Goal: Task Accomplishment & Management: Manage account settings

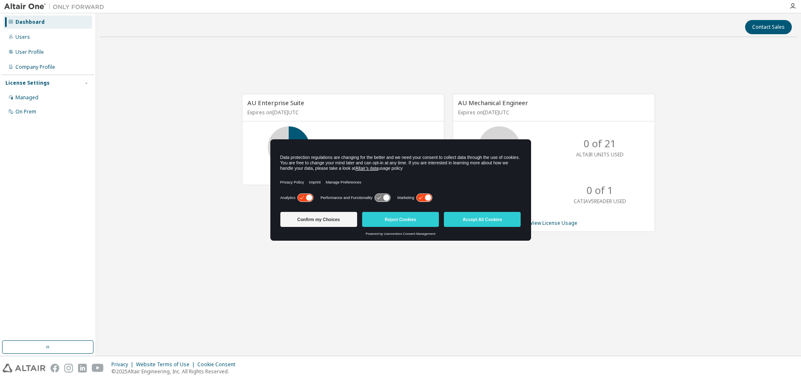
click at [382, 260] on div "AU Enterprise Suite Expires on [DATE] UTC 63 of 135 ALTAIR UNITS USED View Lice…" at bounding box center [448, 167] width 697 height 247
click at [186, 171] on div "AU Enterprise Suite Expires on August 1, 2026 UTC 63 of 135 ALTAIR UNITS USED V…" at bounding box center [448, 167] width 697 height 247
drag, startPoint x: 388, startPoint y: 143, endPoint x: 493, endPoint y: 198, distance: 118.3
click at [447, 156] on div "Data protection regulations are changing for the better and we need your consen…" at bounding box center [400, 166] width 261 height 52
click at [489, 262] on div "AU Enterprise Suite Expires on August 1, 2026 UTC 63 of 135 ALTAIR UNITS USED V…" at bounding box center [448, 167] width 697 height 247
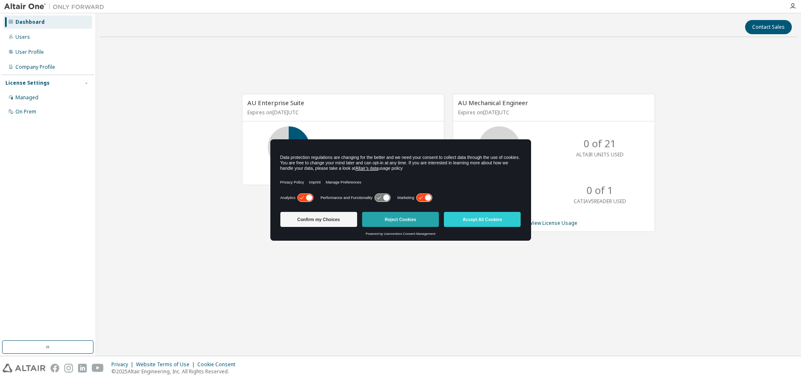
click at [385, 223] on button "Reject Cookies" at bounding box center [400, 219] width 77 height 15
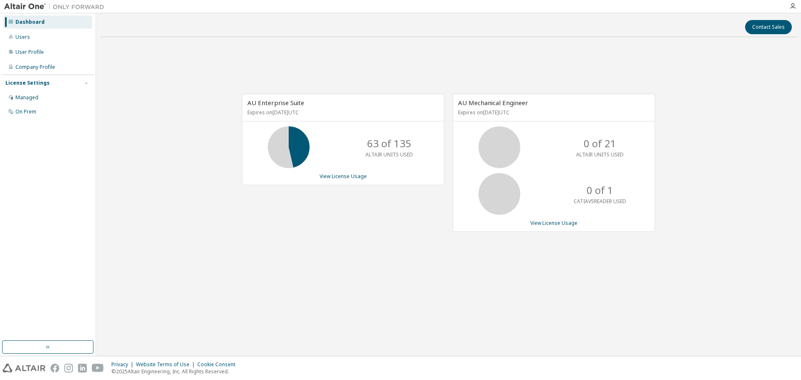
click at [380, 233] on div "AU Enterprise Suite Expires on August 1, 2026 UTC 63 of 135 ALTAIR UNITS USED V…" at bounding box center [339, 167] width 211 height 147
click at [359, 178] on link "View License Usage" at bounding box center [343, 176] width 47 height 7
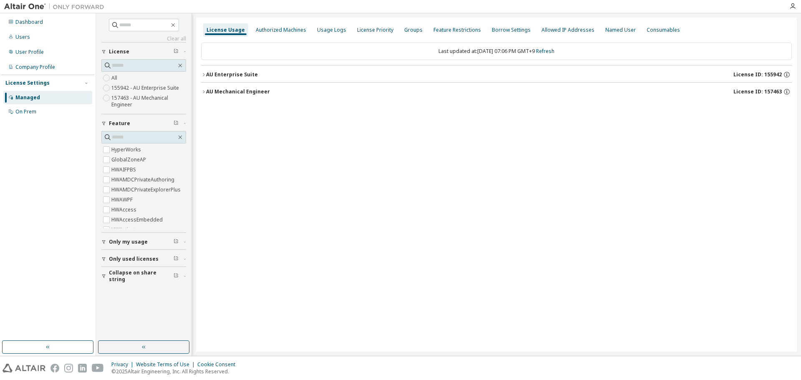
click at [214, 94] on div "AU Mechanical Engineer" at bounding box center [238, 91] width 64 height 7
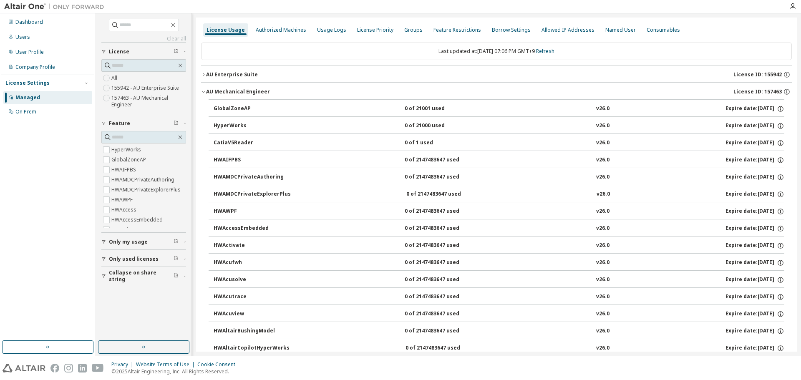
click at [223, 73] on div "AU Enterprise Suite" at bounding box center [232, 74] width 52 height 7
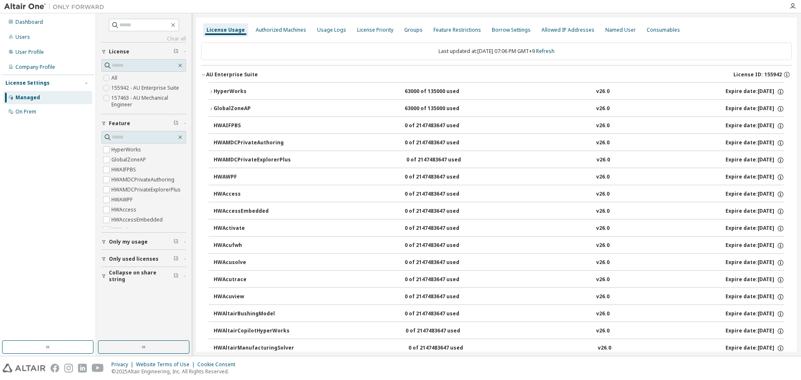
click at [231, 93] on div "HyperWorks" at bounding box center [251, 92] width 75 height 8
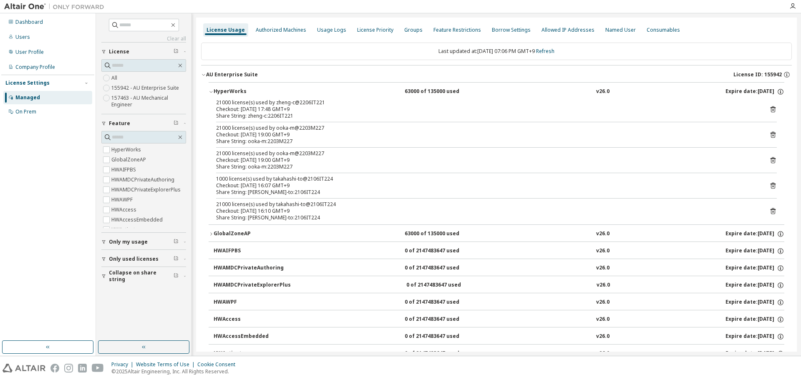
click at [318, 138] on div "Checkout: 2025-10-09 19:00 GMT+9" at bounding box center [486, 134] width 541 height 7
click at [771, 133] on icon at bounding box center [772, 135] width 5 height 6
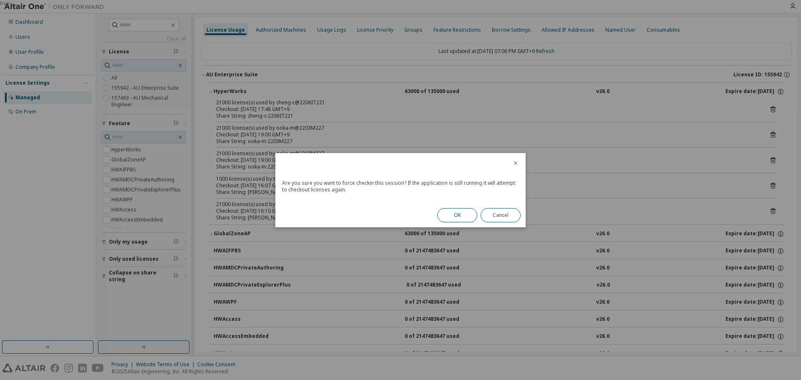
click at [463, 212] on button "OK" at bounding box center [457, 215] width 40 height 14
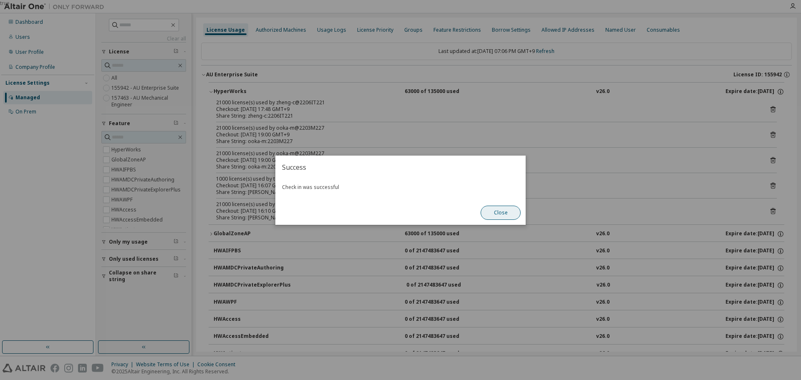
click at [504, 212] on button "Close" at bounding box center [501, 213] width 40 height 14
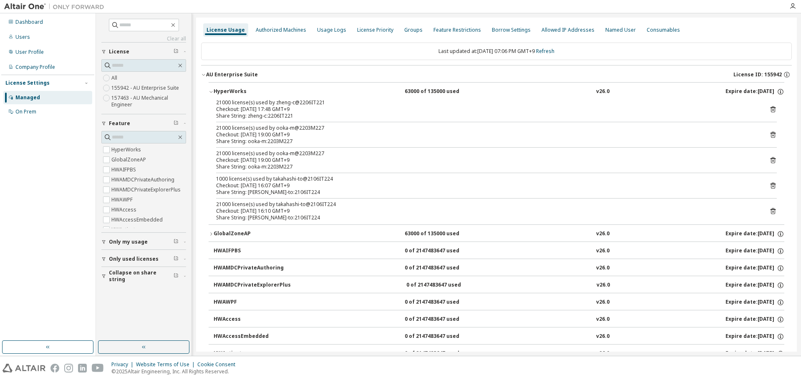
click at [219, 73] on div "AU Enterprise Suite" at bounding box center [232, 74] width 52 height 7
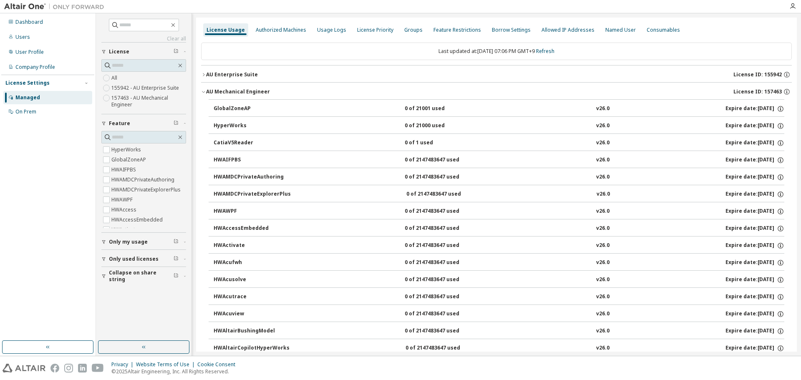
click at [219, 73] on div "AU Enterprise Suite" at bounding box center [232, 74] width 52 height 7
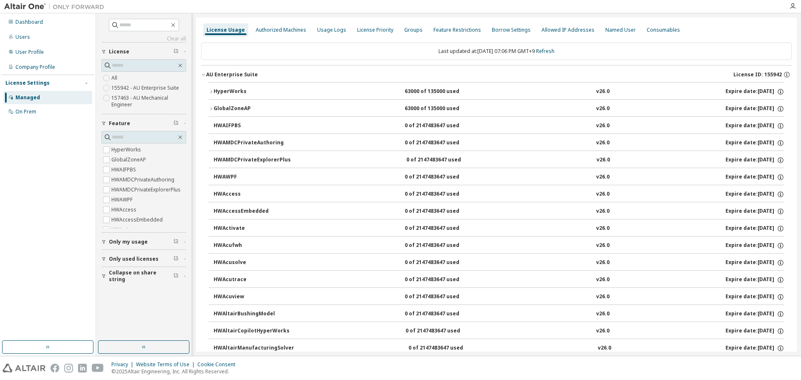
click at [224, 91] on div "HyperWorks" at bounding box center [251, 92] width 75 height 8
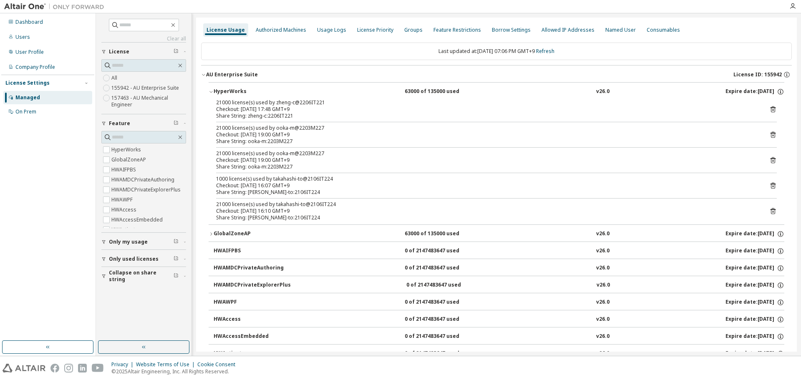
click at [292, 136] on div "Checkout: 2025-10-09 19:00 GMT+9" at bounding box center [486, 134] width 541 height 7
click at [770, 133] on icon at bounding box center [772, 135] width 5 height 6
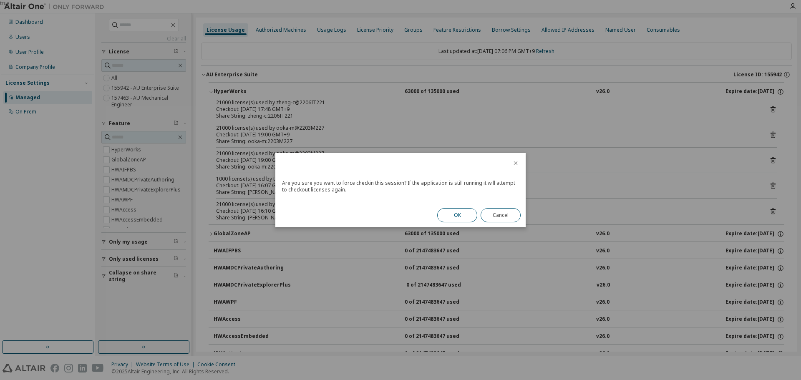
click at [469, 214] on button "OK" at bounding box center [457, 215] width 40 height 14
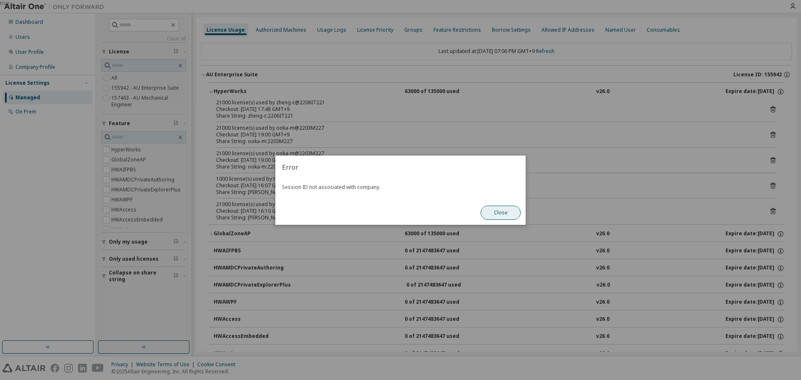
click at [501, 214] on button "Close" at bounding box center [501, 213] width 40 height 14
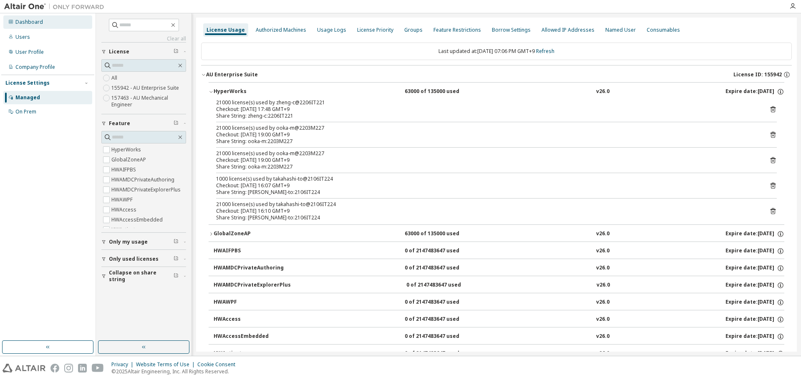
click at [31, 19] on div "Dashboard" at bounding box center [29, 22] width 28 height 7
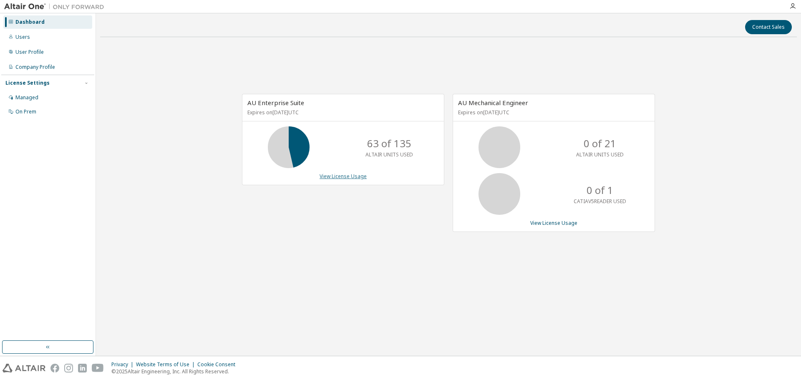
click at [348, 174] on link "View License Usage" at bounding box center [343, 176] width 47 height 7
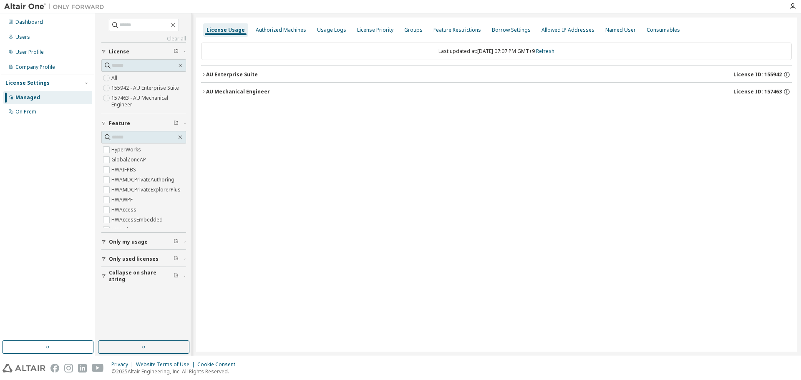
click at [228, 76] on div "AU Enterprise Suite" at bounding box center [232, 74] width 52 height 7
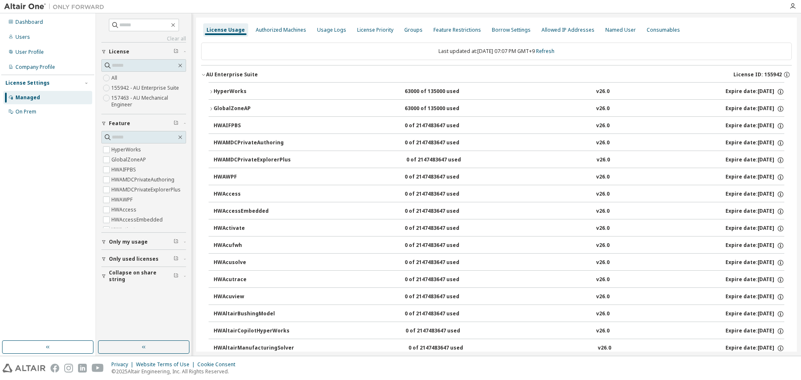
click at [236, 93] on div "HyperWorks" at bounding box center [251, 92] width 75 height 8
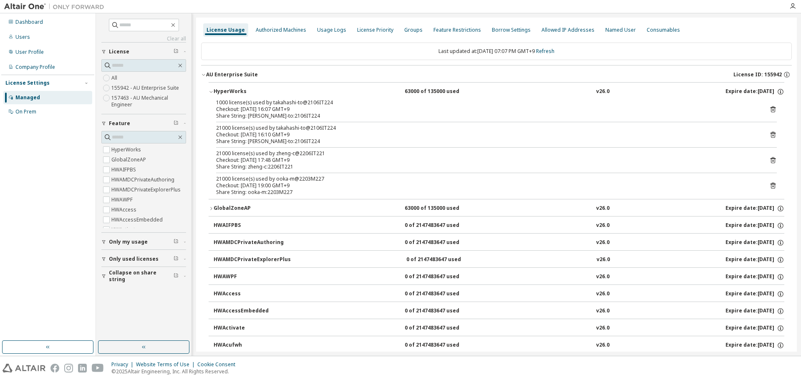
drag, startPoint x: 291, startPoint y: 183, endPoint x: 347, endPoint y: 179, distance: 56.4
click at [291, 182] on div "Checkout: 2025-10-09 19:00 GMT+9" at bounding box center [486, 185] width 541 height 7
click at [769, 185] on icon at bounding box center [773, 186] width 8 height 8
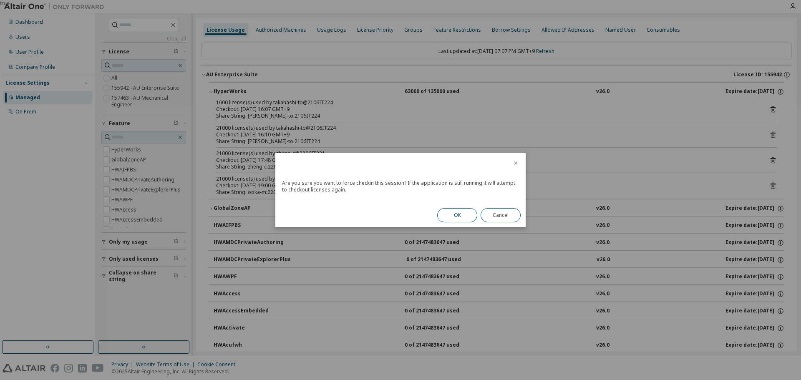
click at [460, 217] on button "OK" at bounding box center [457, 215] width 40 height 14
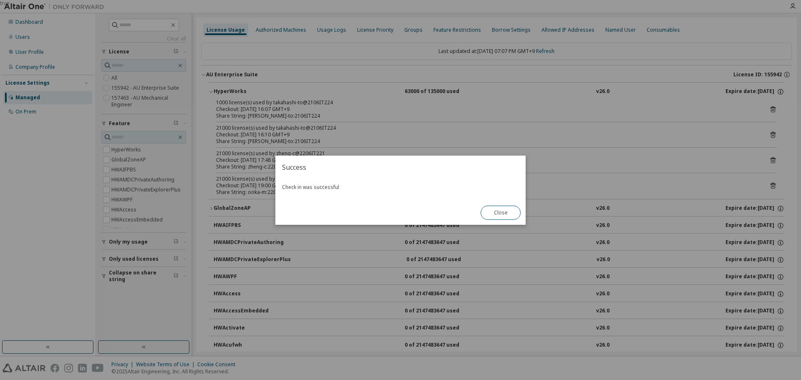
click at [519, 221] on div "Close" at bounding box center [501, 213] width 50 height 24
click at [505, 213] on button "Close" at bounding box center [501, 213] width 40 height 14
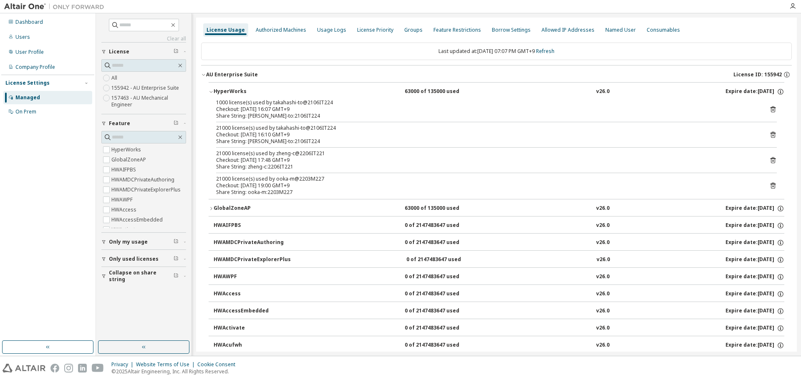
click at [220, 70] on button "AU Enterprise Suite License ID: 155942" at bounding box center [496, 74] width 591 height 18
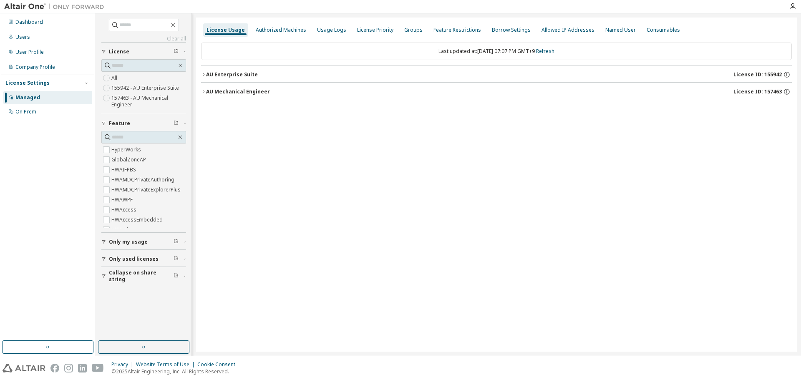
click at [219, 73] on div "AU Enterprise Suite" at bounding box center [232, 74] width 52 height 7
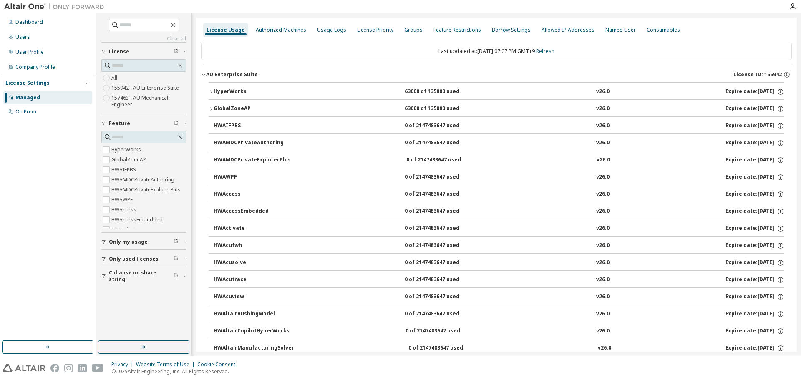
click at [221, 89] on div "HyperWorks" at bounding box center [251, 92] width 75 height 8
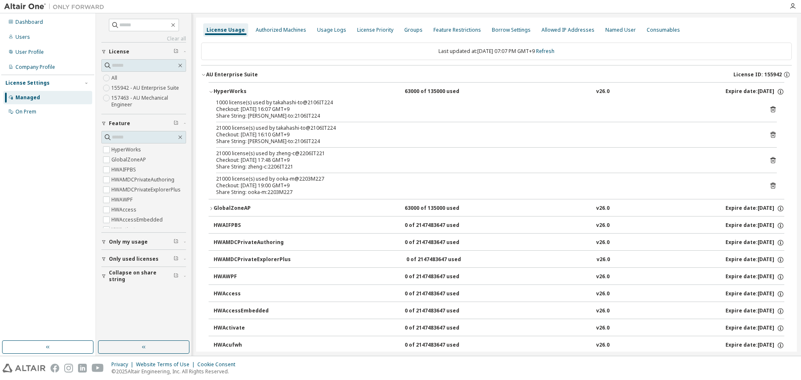
click at [231, 84] on button "HyperWorks 63000 of 135000 used v26.0 Expire date: 2026-08-01" at bounding box center [497, 92] width 576 height 18
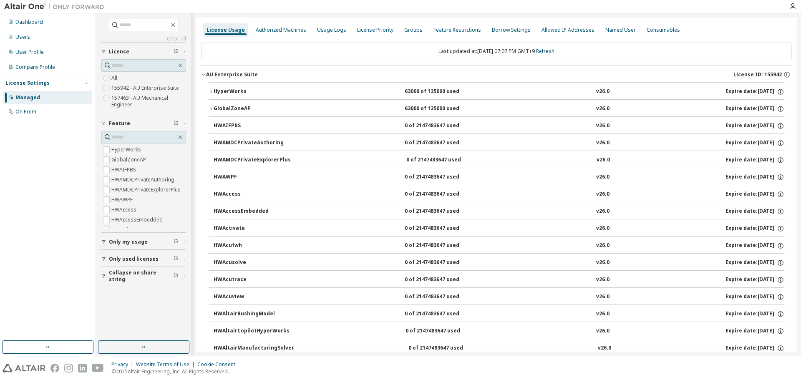
click at [232, 76] on div "AU Enterprise Suite" at bounding box center [232, 74] width 52 height 7
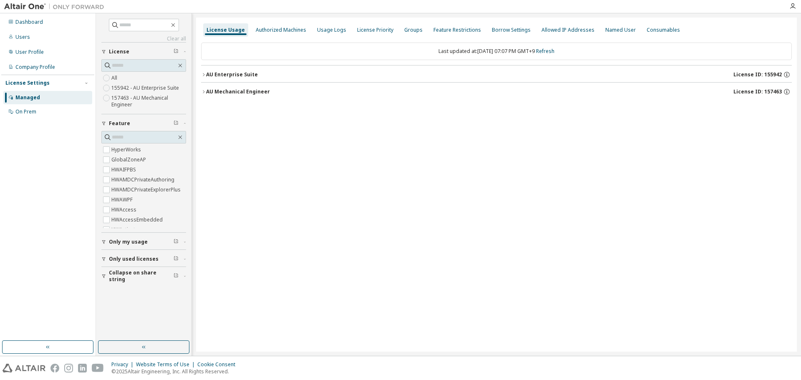
click at [232, 77] on div "AU Enterprise Suite" at bounding box center [232, 74] width 52 height 7
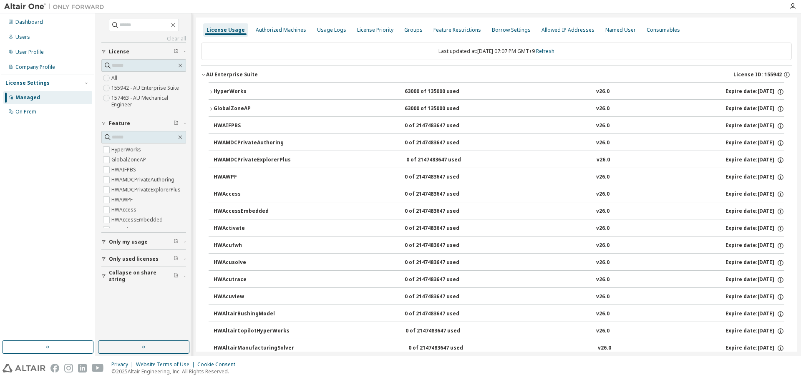
click at [232, 77] on div "AU Enterprise Suite" at bounding box center [232, 74] width 52 height 7
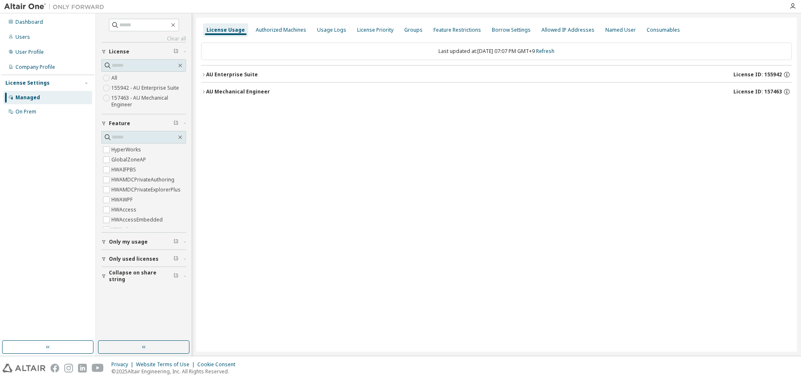
click at [229, 91] on div "AU Mechanical Engineer" at bounding box center [238, 91] width 64 height 7
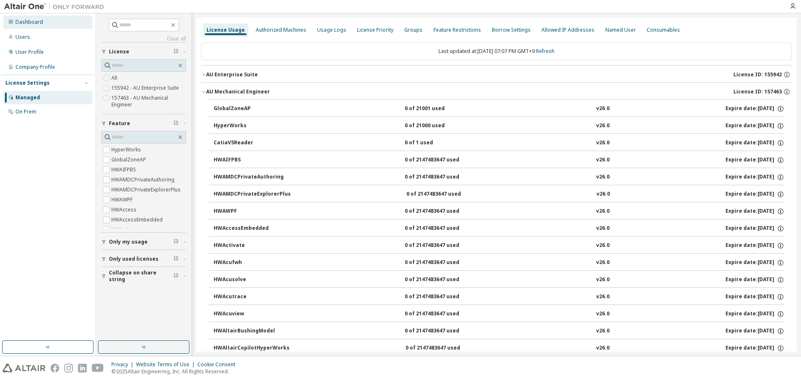
click at [28, 25] on div "Dashboard" at bounding box center [47, 21] width 89 height 13
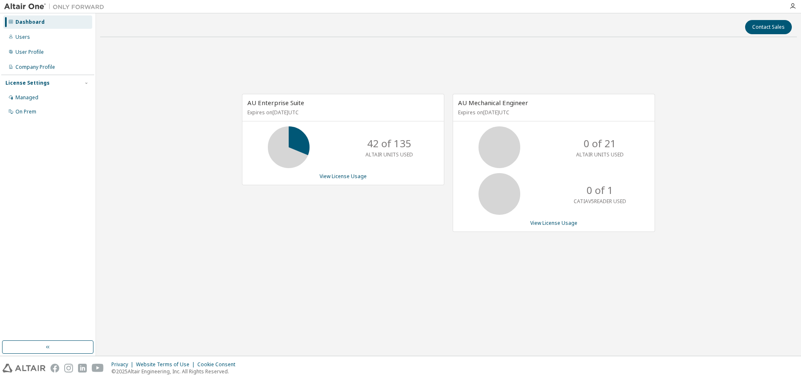
click at [350, 171] on div "AU Enterprise Suite Expires on August 1, 2026 UTC 42 of 135 ALTAIR UNITS USED V…" at bounding box center [343, 139] width 202 height 91
click at [348, 176] on link "View License Usage" at bounding box center [343, 176] width 47 height 7
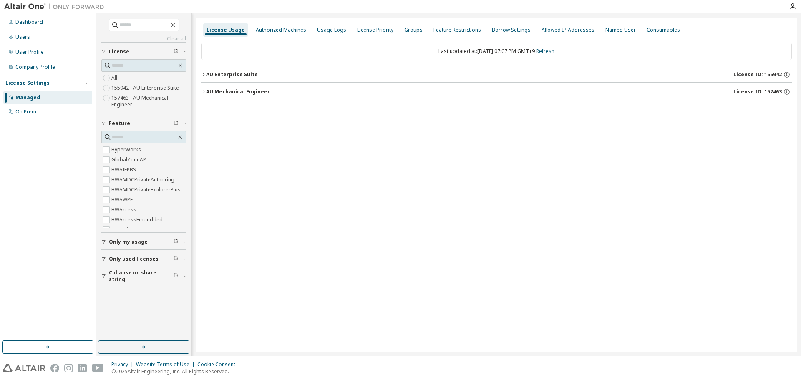
click at [225, 75] on div "AU Enterprise Suite" at bounding box center [232, 74] width 52 height 7
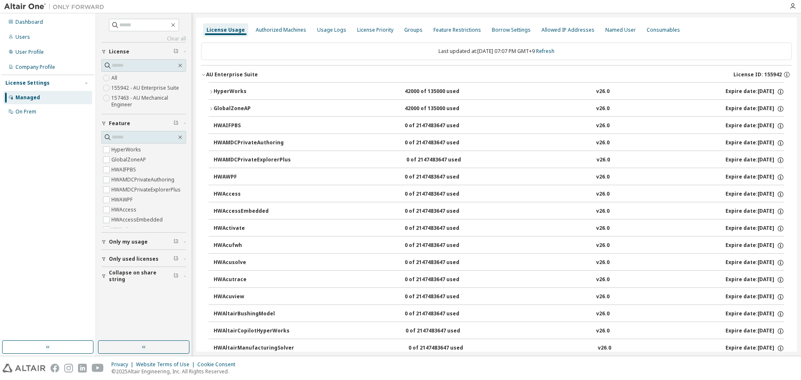
click at [227, 93] on div "HyperWorks" at bounding box center [251, 92] width 75 height 8
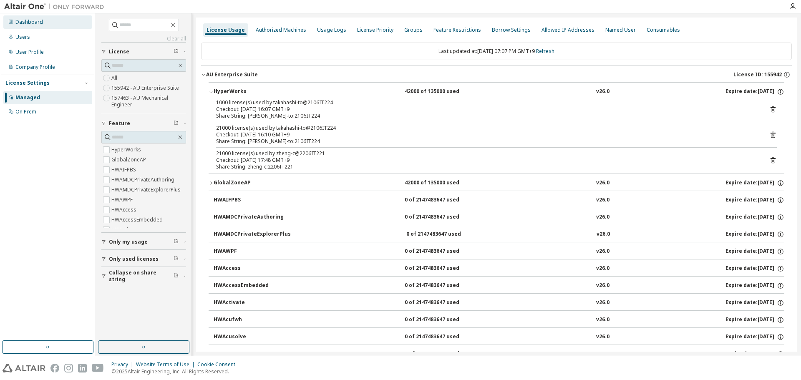
click at [28, 21] on div "Dashboard" at bounding box center [29, 22] width 28 height 7
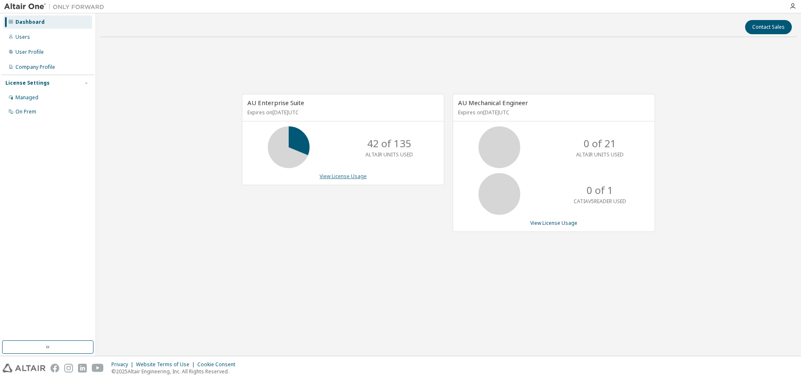
click at [345, 174] on link "View License Usage" at bounding box center [343, 176] width 47 height 7
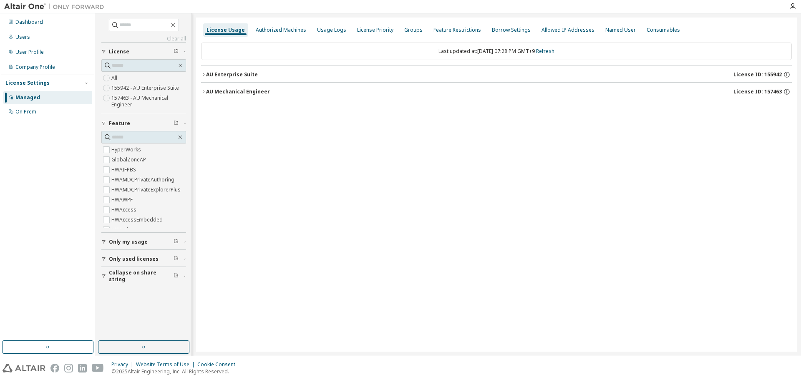
click at [243, 77] on div "AU Enterprise Suite" at bounding box center [232, 74] width 52 height 7
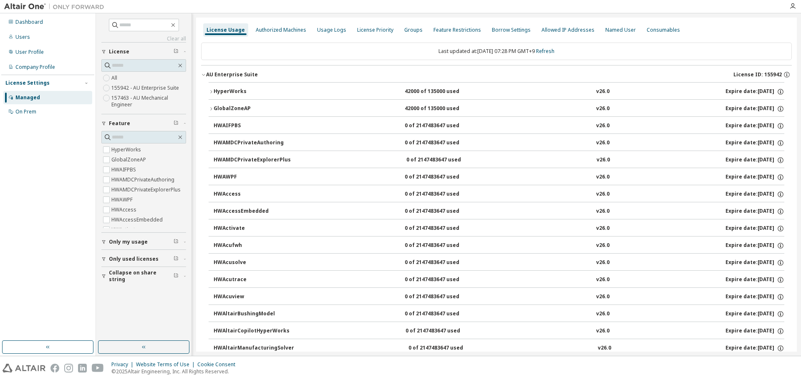
click at [240, 93] on div "HyperWorks" at bounding box center [251, 92] width 75 height 8
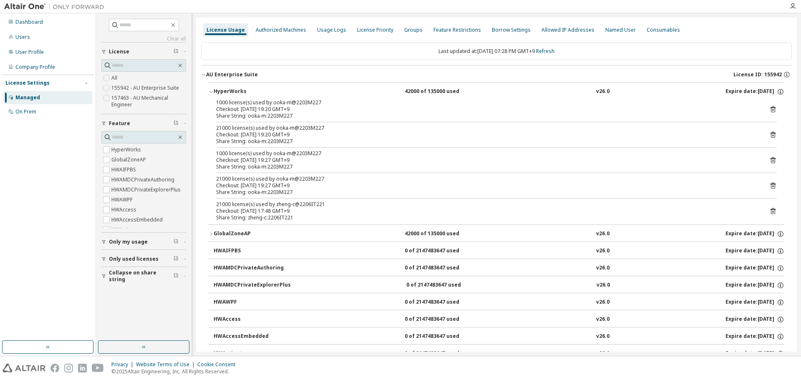
click at [286, 135] on div "Checkout: 2025-10-09 19:20 GMT+9" at bounding box center [486, 134] width 541 height 7
click at [769, 111] on icon at bounding box center [773, 110] width 8 height 8
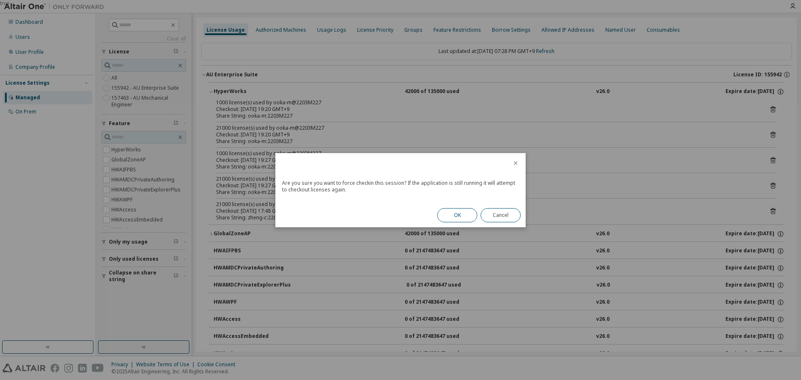
click at [463, 216] on button "OK" at bounding box center [457, 215] width 40 height 14
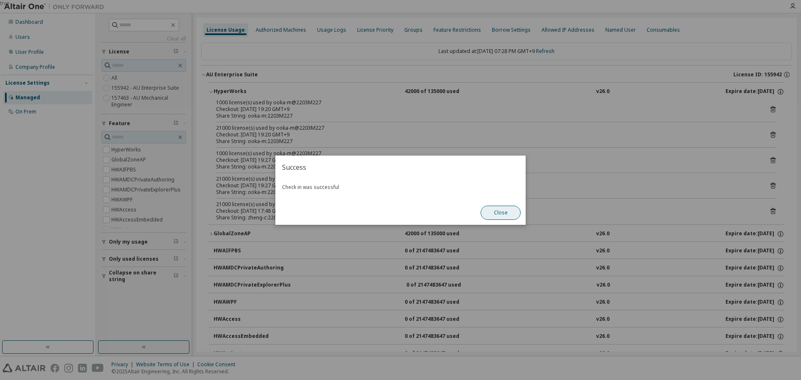
click at [507, 213] on button "Close" at bounding box center [501, 213] width 40 height 14
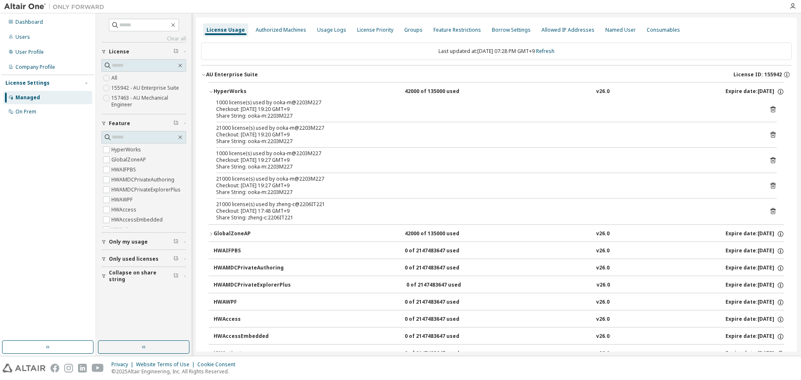
click at [772, 135] on icon at bounding box center [773, 135] width 2 height 2
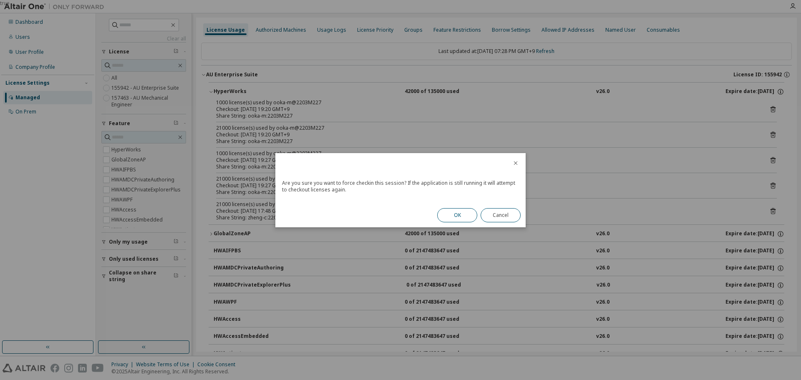
click at [466, 214] on button "OK" at bounding box center [457, 215] width 40 height 14
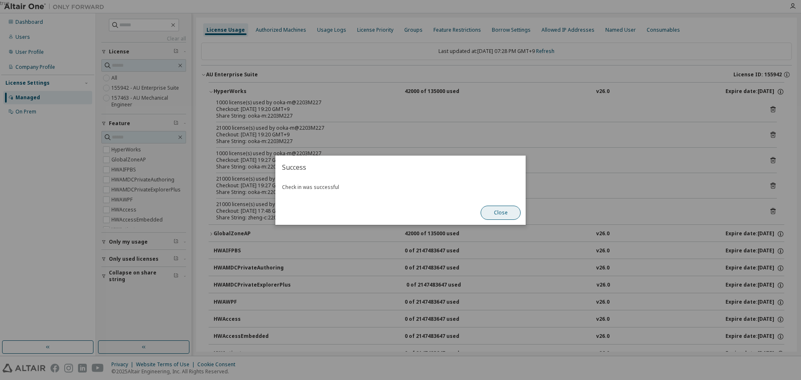
click at [508, 213] on button "Close" at bounding box center [501, 213] width 40 height 14
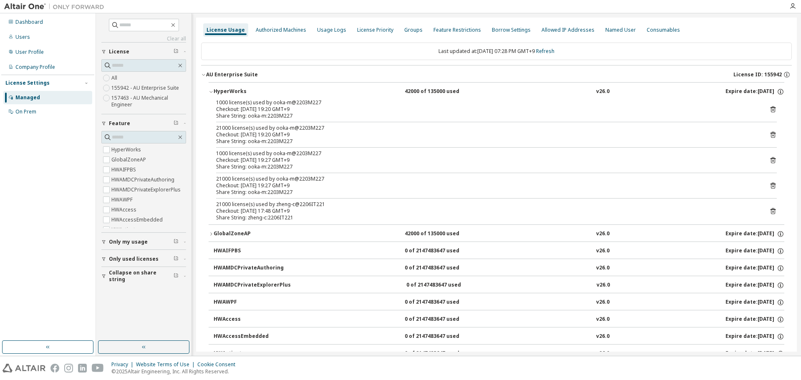
click at [295, 166] on div "Share String: ooka-m:2203M227" at bounding box center [486, 167] width 541 height 7
click at [303, 184] on div "Checkout: 2025-10-09 19:27 GMT+9" at bounding box center [486, 185] width 541 height 7
